Goal: Find specific page/section

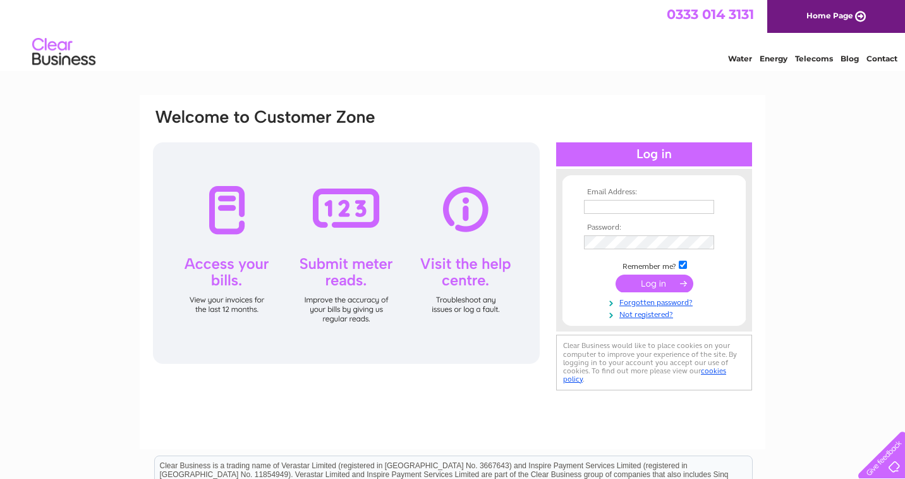
type input "[PERSON_NAME][EMAIL_ADDRESS][DOMAIN_NAME]"
click at [664, 283] on input "submit" at bounding box center [655, 283] width 78 height 18
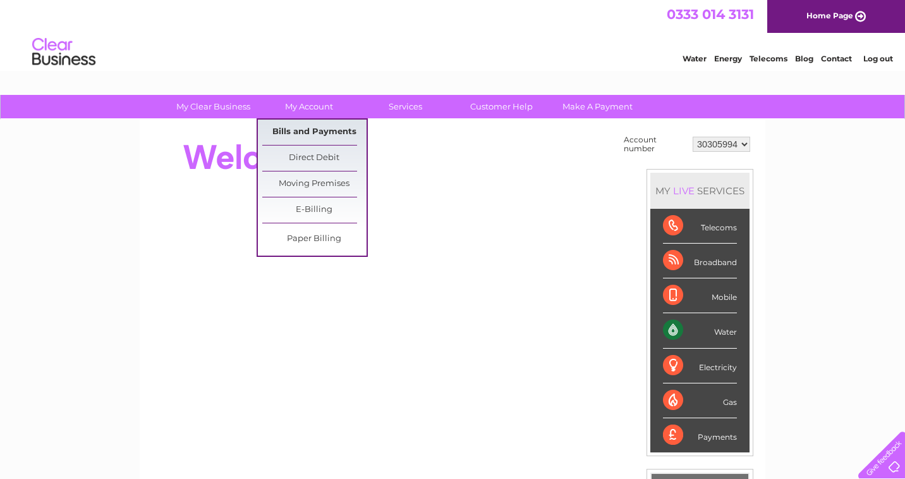
click at [302, 123] on link "Bills and Payments" at bounding box center [314, 132] width 104 height 25
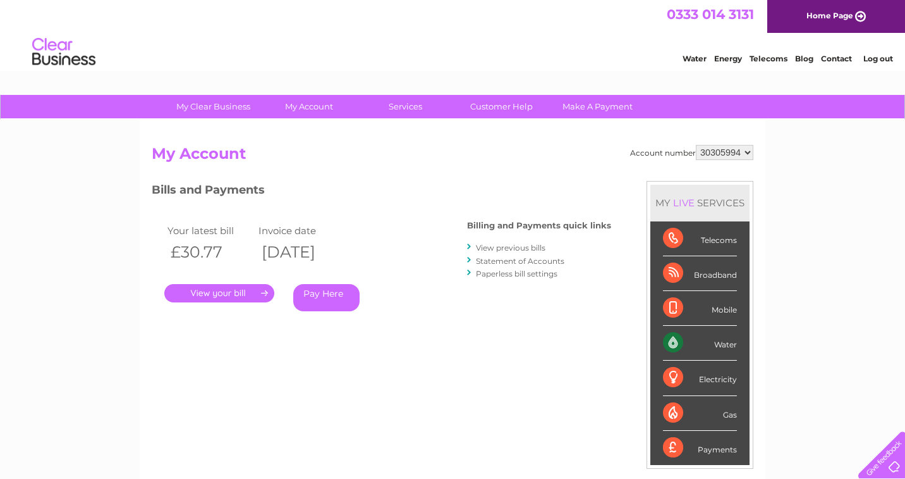
click at [233, 295] on link "." at bounding box center [219, 293] width 110 height 18
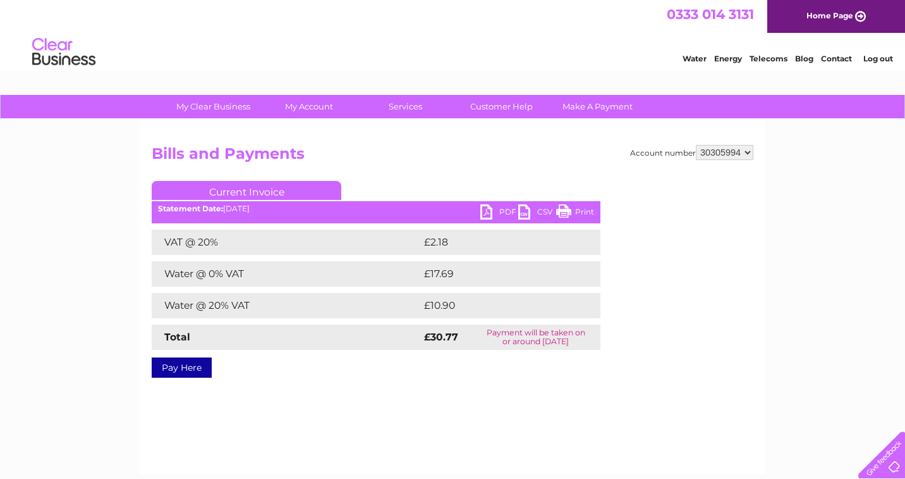
click at [496, 208] on link "PDF" at bounding box center [500, 213] width 38 height 18
